Goal: Information Seeking & Learning: Check status

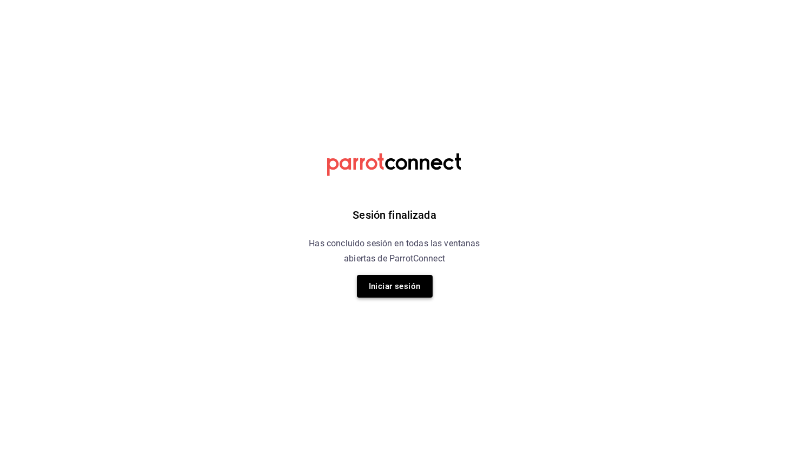
click at [399, 291] on button "Iniciar sesión" at bounding box center [395, 286] width 76 height 23
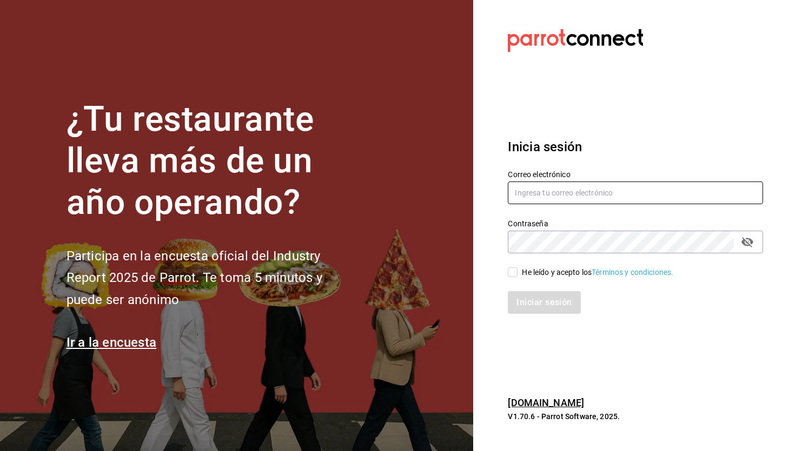
type input "paopalzg@gmail.com"
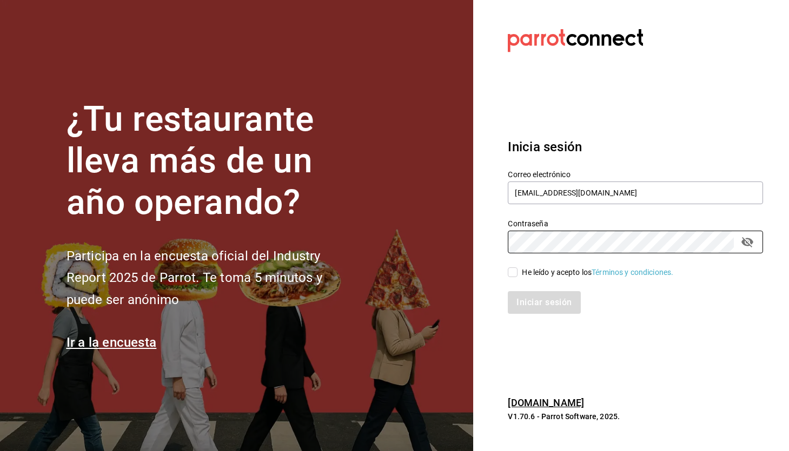
click at [512, 277] on input "He leído y acepto los Términos y condiciones." at bounding box center [512, 273] width 10 height 10
checkbox input "true"
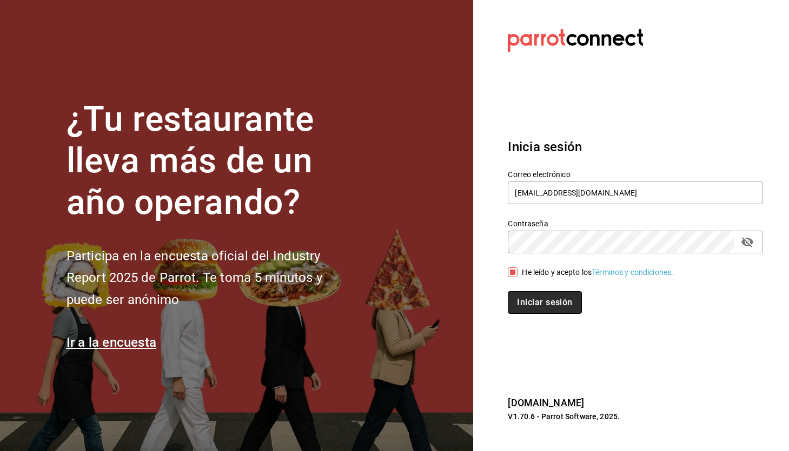
click at [530, 303] on button "Iniciar sesión" at bounding box center [544, 302] width 74 height 23
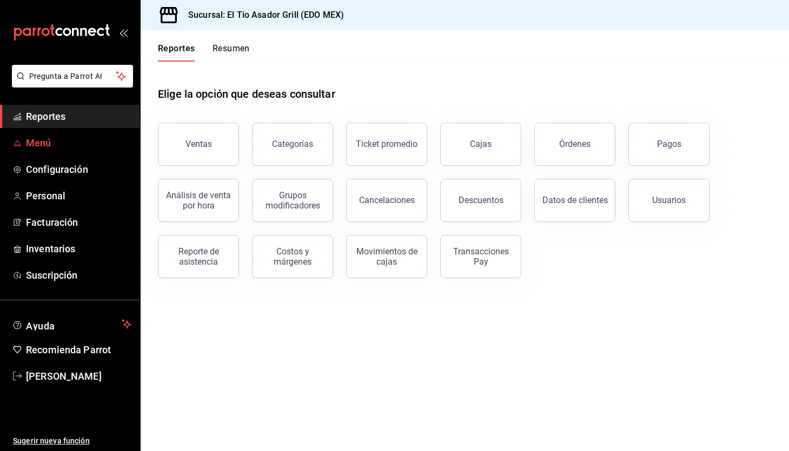
click at [14, 142] on icon "mailbox folders" at bounding box center [17, 143] width 9 height 9
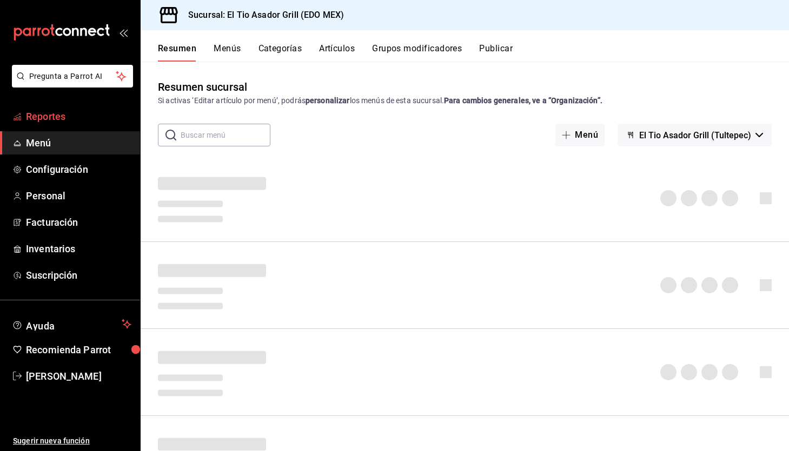
click at [77, 119] on span "Reportes" at bounding box center [78, 116] width 105 height 15
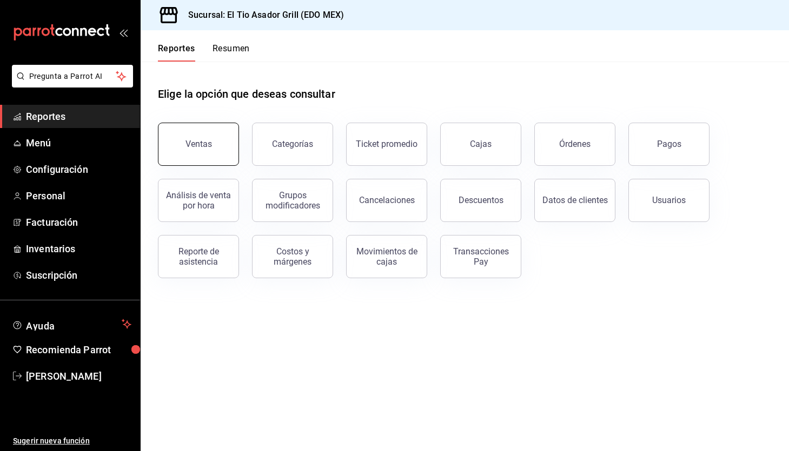
click at [223, 158] on button "Ventas" at bounding box center [198, 144] width 81 height 43
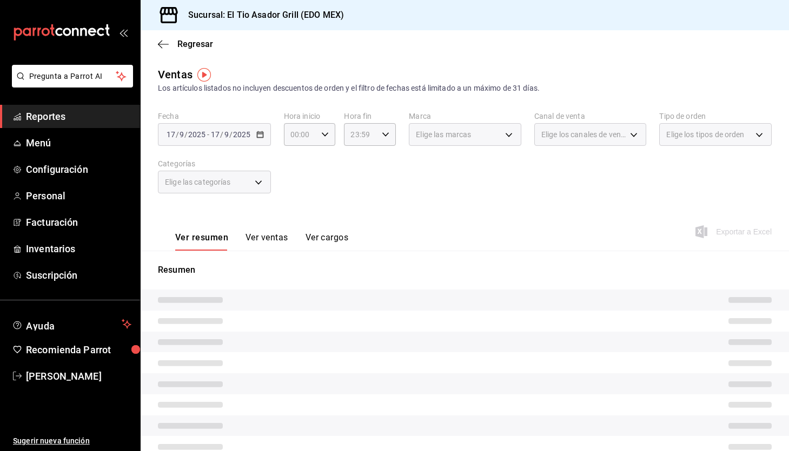
click at [265, 131] on div "[DATE] [DATE] - [DATE] [DATE]" at bounding box center [214, 134] width 113 height 23
click at [255, 139] on div "[DATE] [DATE] - [DATE] [DATE]" at bounding box center [214, 134] width 113 height 23
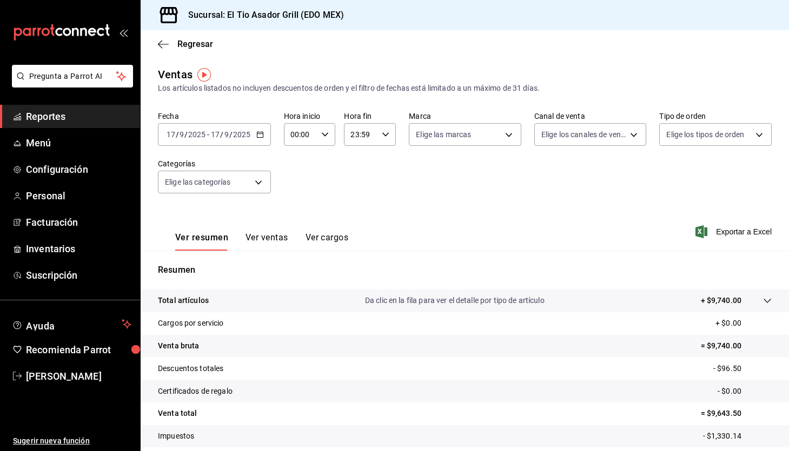
click at [261, 136] on icon "button" at bounding box center [260, 135] width 8 height 8
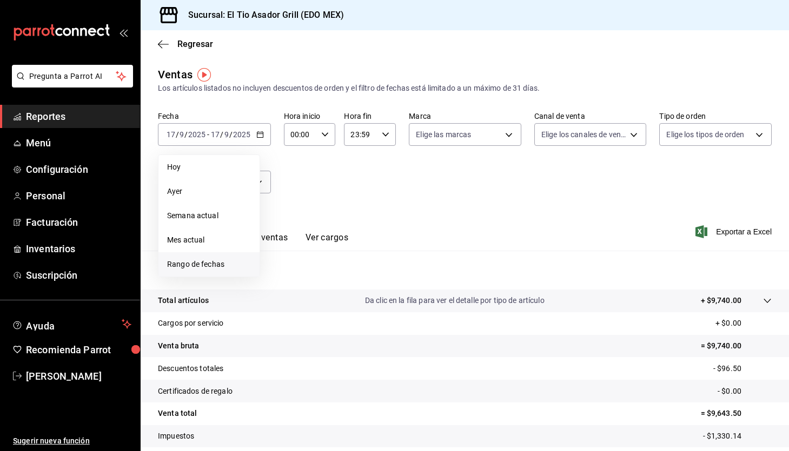
click at [193, 264] on span "Rango de fechas" at bounding box center [209, 264] width 84 height 11
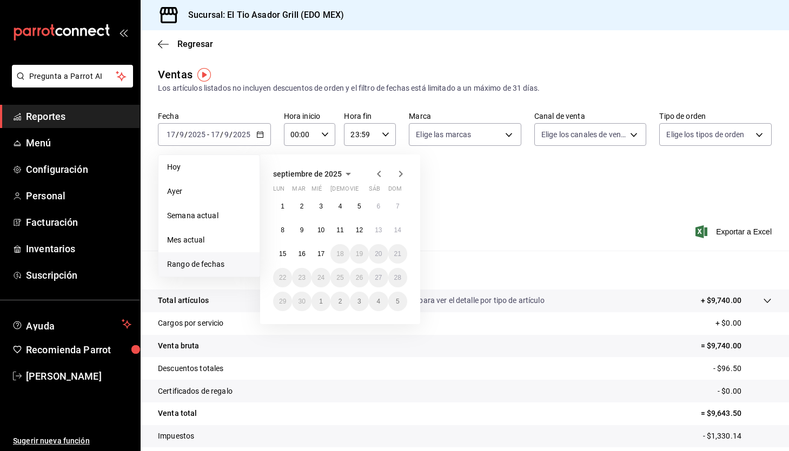
click at [377, 172] on icon "button" at bounding box center [378, 174] width 13 height 13
click at [357, 208] on button "1" at bounding box center [359, 206] width 19 height 19
click at [398, 305] on abbr "31" at bounding box center [397, 302] width 7 height 8
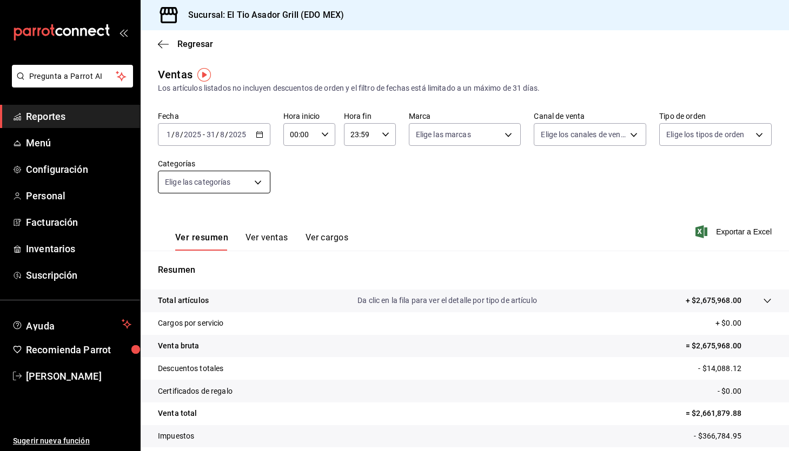
click at [246, 180] on body "Pregunta a Parrot AI Reportes Menú Configuración Personal Facturación Inventari…" at bounding box center [394, 225] width 789 height 451
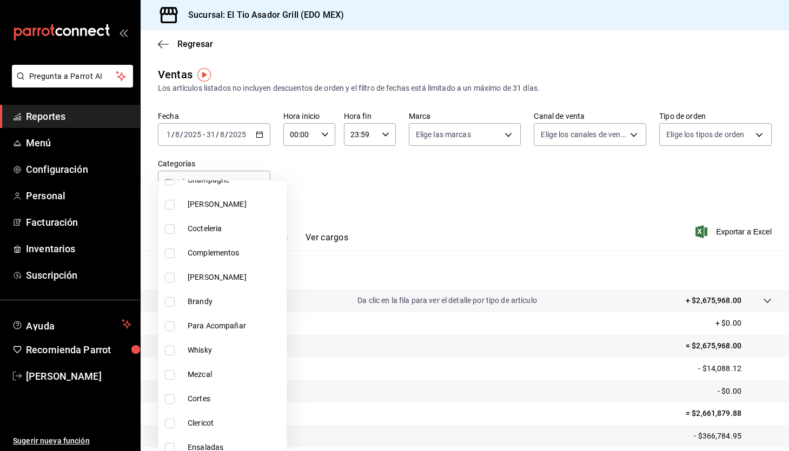
scroll to position [370, 0]
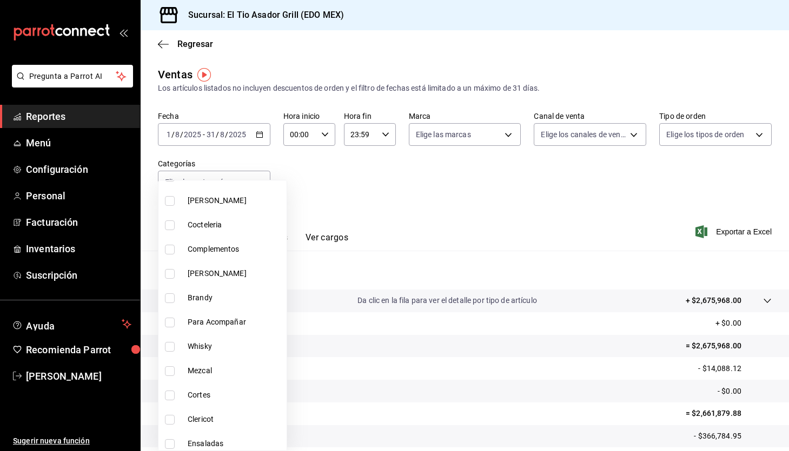
click at [211, 398] on span "Cortes" at bounding box center [235, 395] width 95 height 11
type input "6573f611-0dd8-4e88-bf7b-c730acbc03f9"
checkbox input "true"
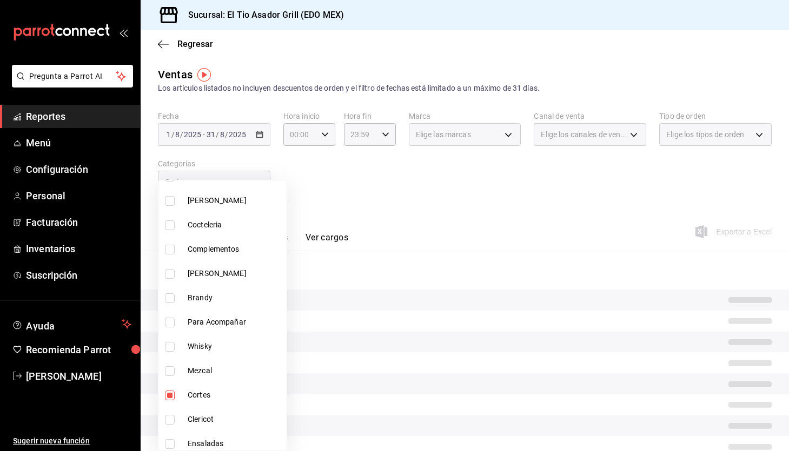
click at [512, 222] on div at bounding box center [394, 225] width 789 height 451
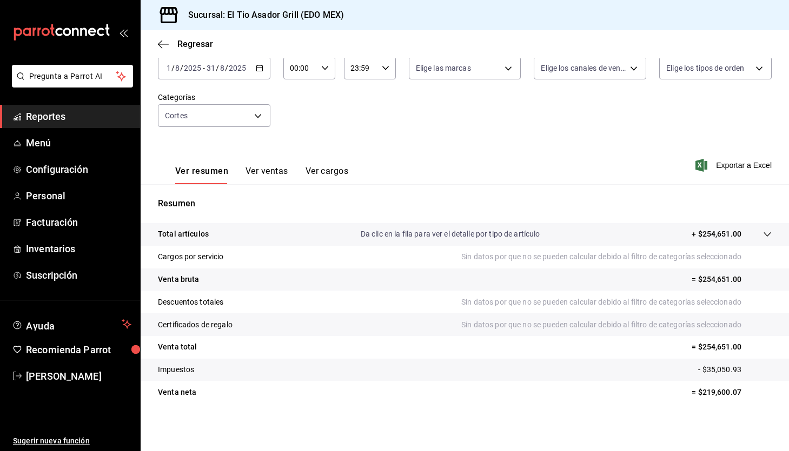
scroll to position [66, 0]
click at [269, 169] on button "Ver ventas" at bounding box center [266, 175] width 43 height 18
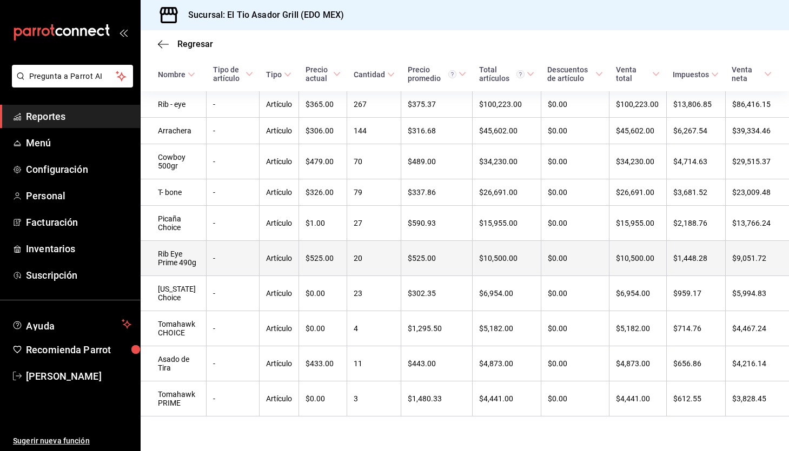
scroll to position [194, 0]
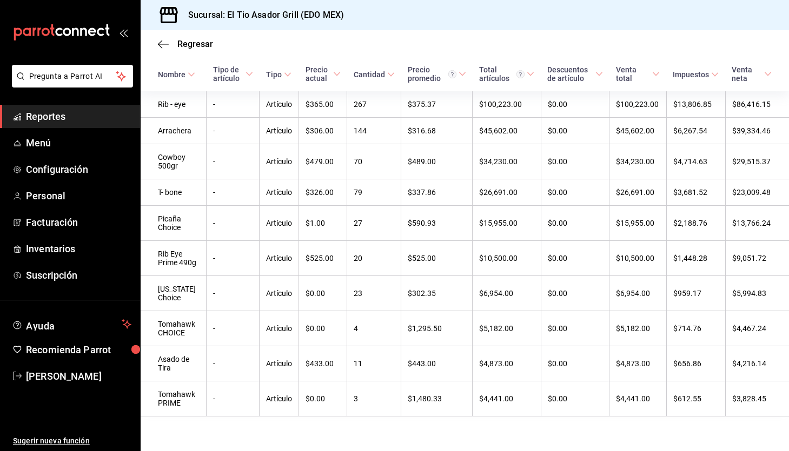
click at [81, 122] on span "Reportes" at bounding box center [78, 116] width 105 height 15
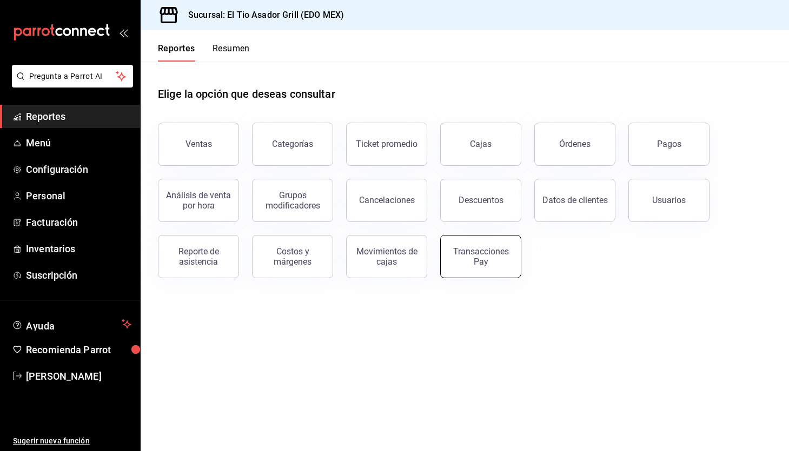
click at [490, 255] on div "Transacciones Pay" at bounding box center [480, 256] width 67 height 21
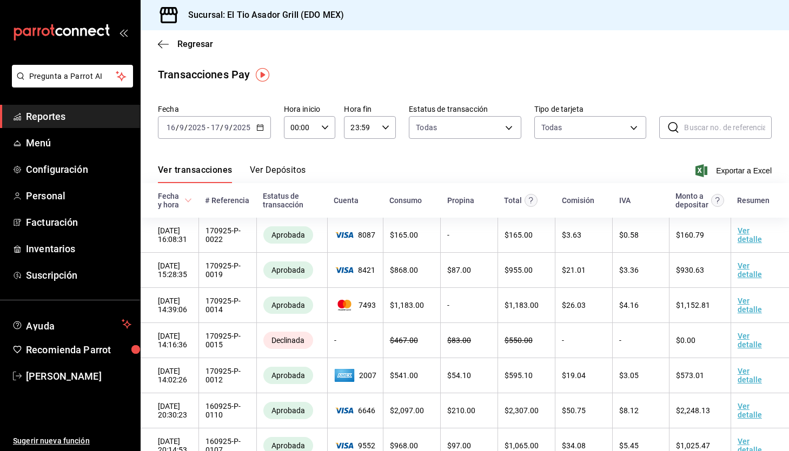
click at [258, 171] on button "Ver Depósitos" at bounding box center [278, 174] width 56 height 18
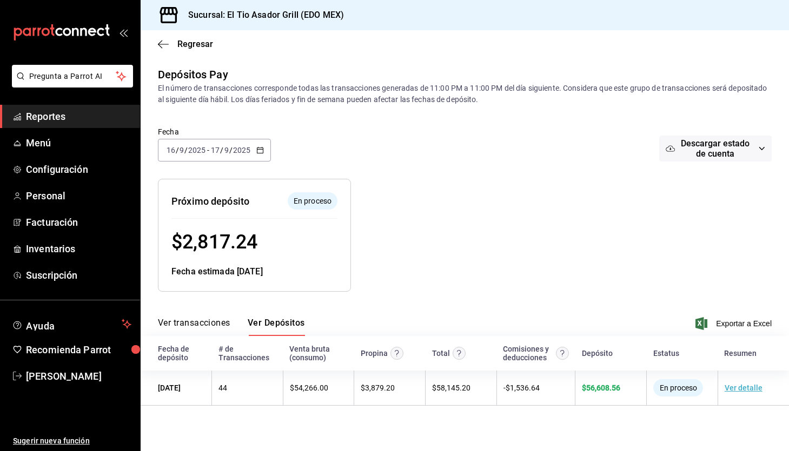
click at [745, 152] on span "Descargar estado de cuenta" at bounding box center [714, 148] width 79 height 21
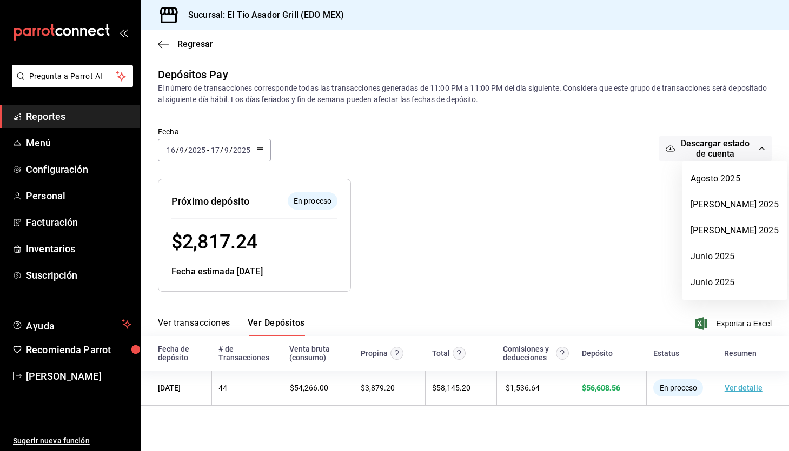
click at [537, 244] on div at bounding box center [394, 225] width 789 height 451
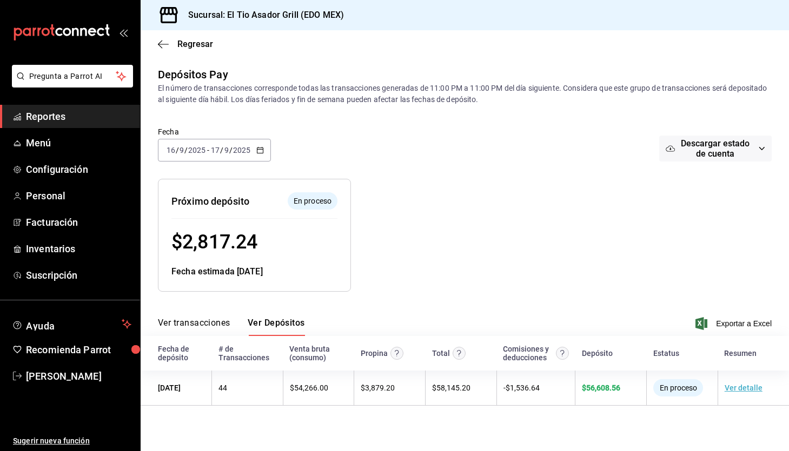
click at [260, 152] on icon "button" at bounding box center [260, 150] width 8 height 8
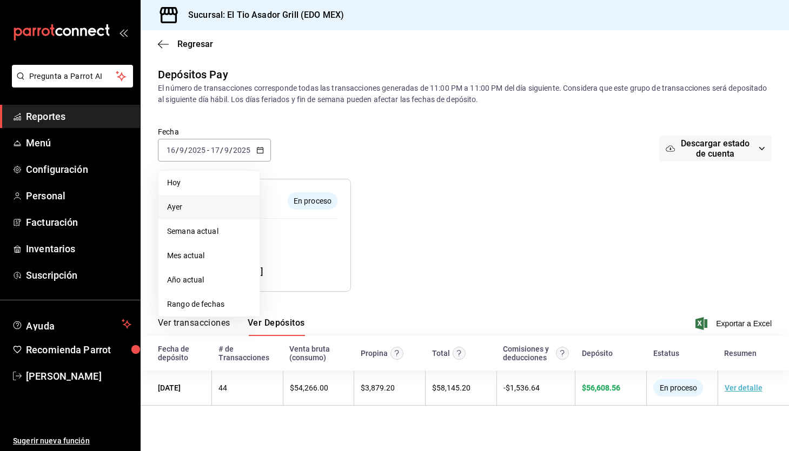
click at [212, 210] on span "Ayer" at bounding box center [209, 207] width 84 height 11
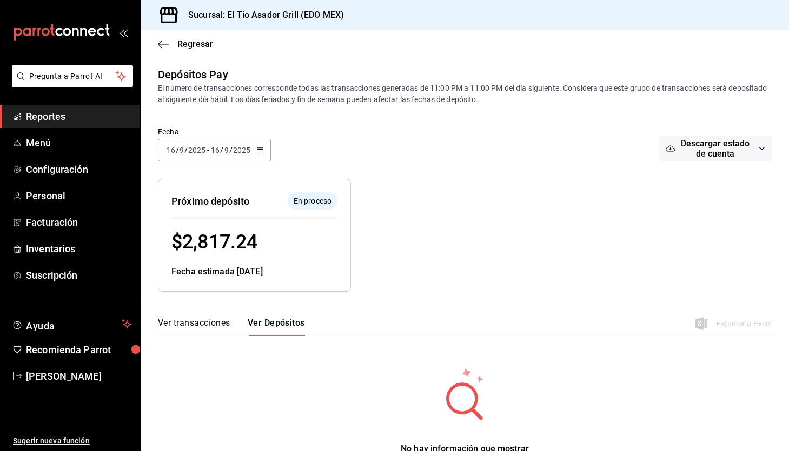
click at [256, 151] on icon "button" at bounding box center [260, 150] width 8 height 8
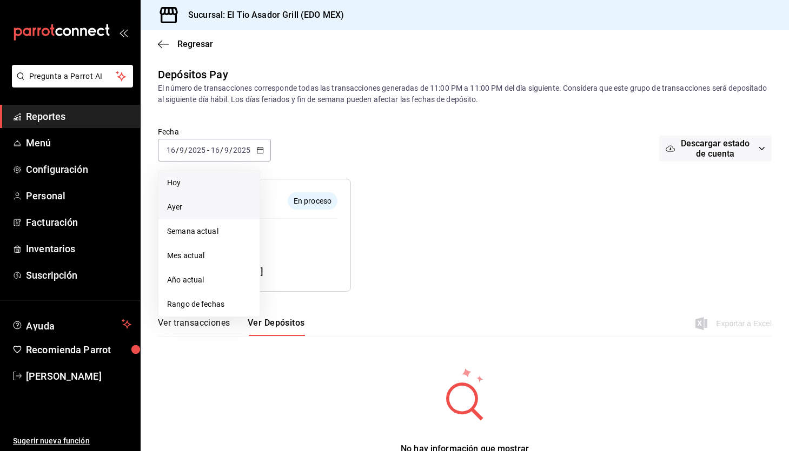
click at [206, 184] on span "Hoy" at bounding box center [209, 182] width 84 height 11
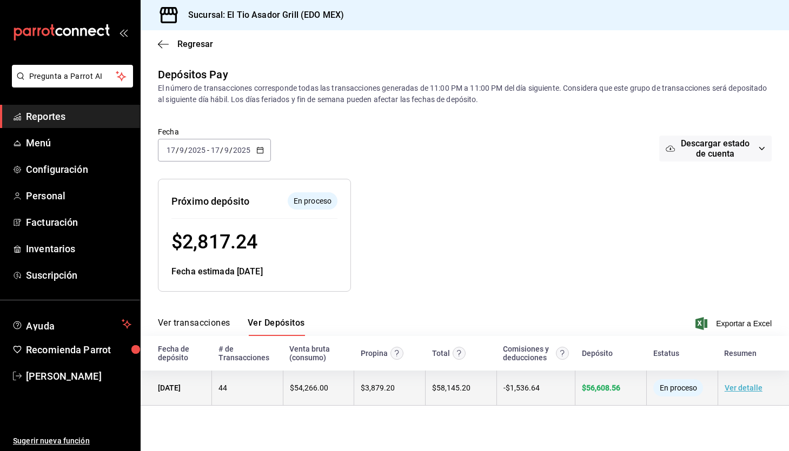
click at [746, 385] on link "Ver detalle" at bounding box center [743, 388] width 38 height 9
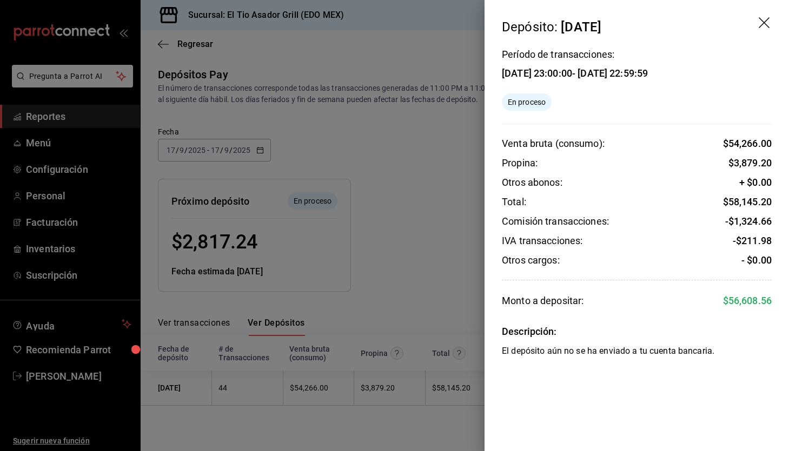
click at [431, 208] on div at bounding box center [394, 225] width 789 height 451
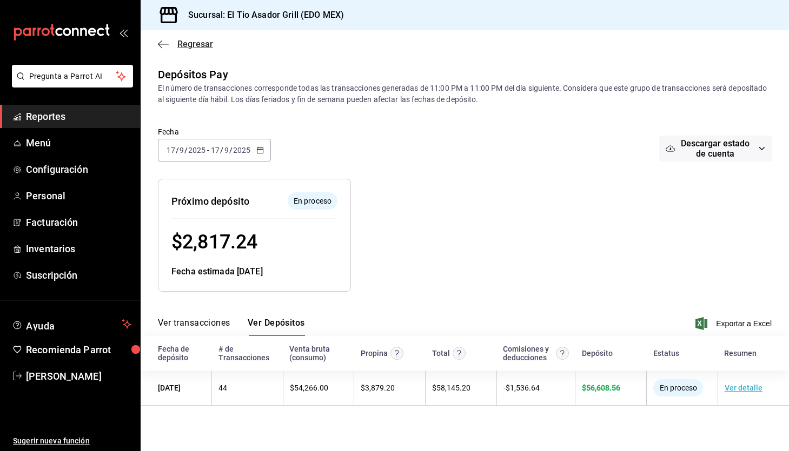
click at [171, 46] on span "Regresar" at bounding box center [185, 44] width 55 height 10
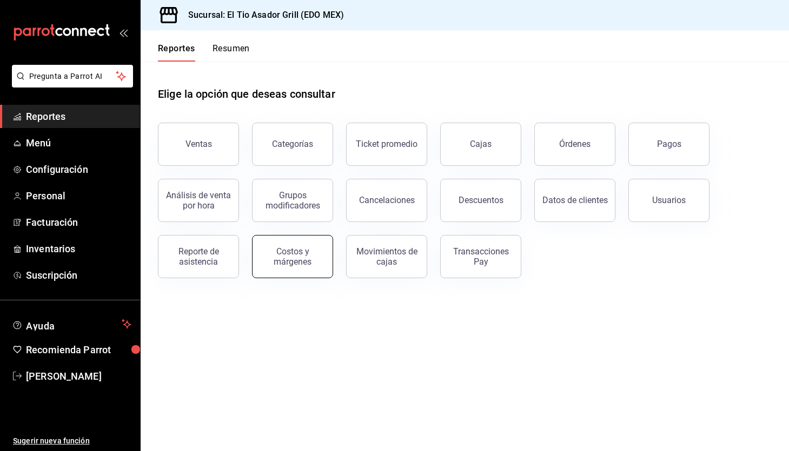
click at [295, 265] on div "Costos y márgenes" at bounding box center [292, 256] width 67 height 21
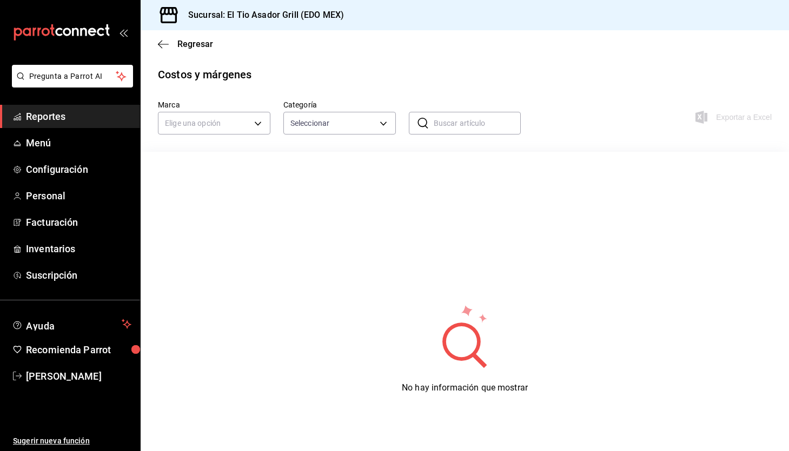
click at [192, 51] on div "Regresar" at bounding box center [465, 44] width 648 height 28
click at [197, 40] on span "Regresar" at bounding box center [195, 44] width 36 height 10
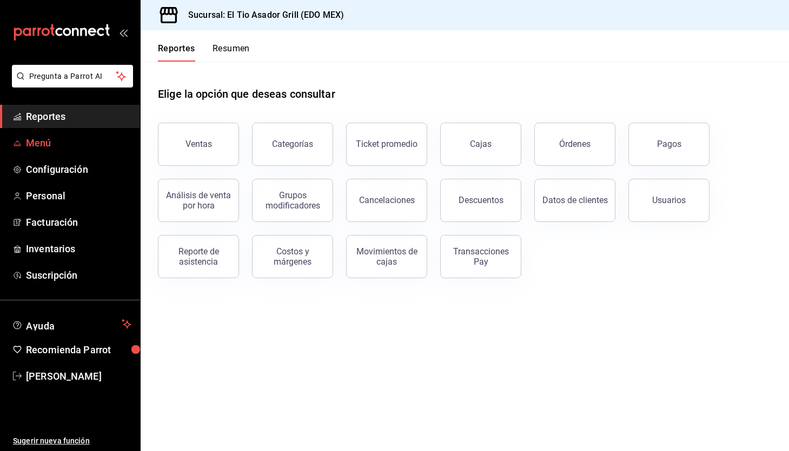
click at [52, 146] on span "Menú" at bounding box center [78, 143] width 105 height 15
